Goal: Navigation & Orientation: Go to known website

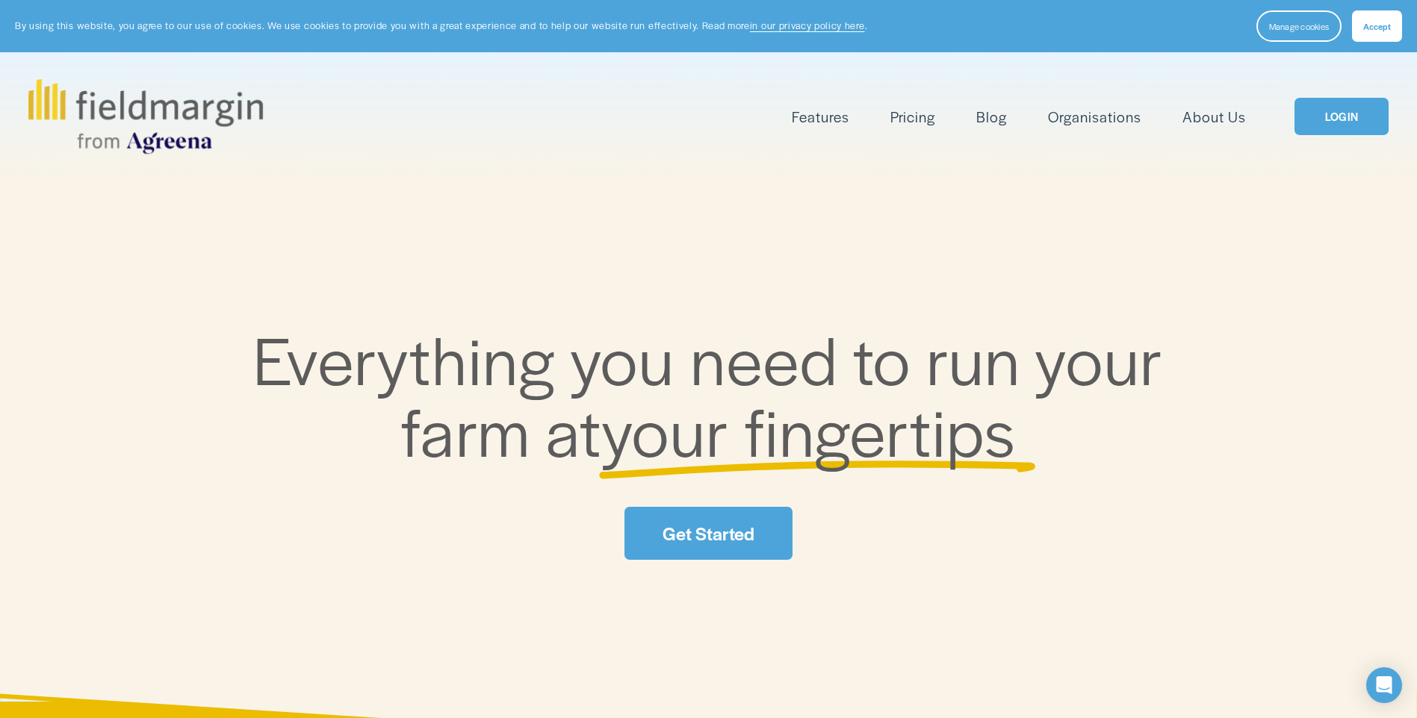
click at [1344, 110] on link "LOGIN" at bounding box center [1341, 117] width 94 height 38
